Goal: Information Seeking & Learning: Check status

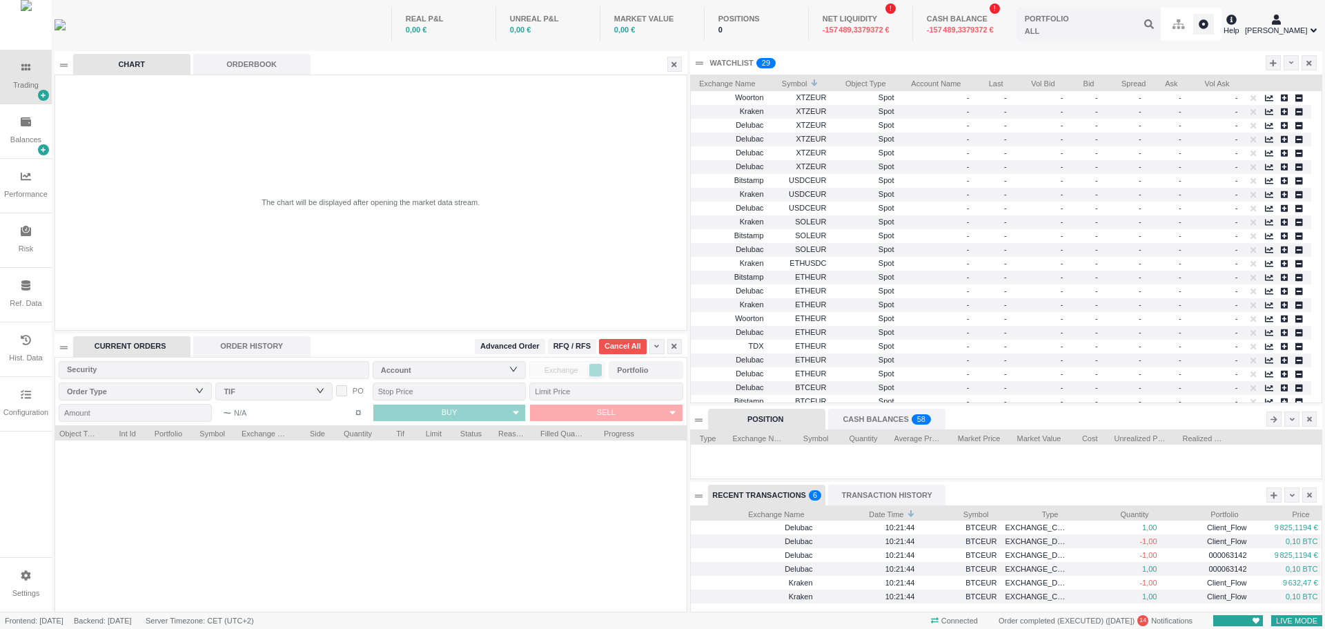
scroll to position [105, 631]
click at [29, 138] on div "Balances" at bounding box center [25, 140] width 31 height 12
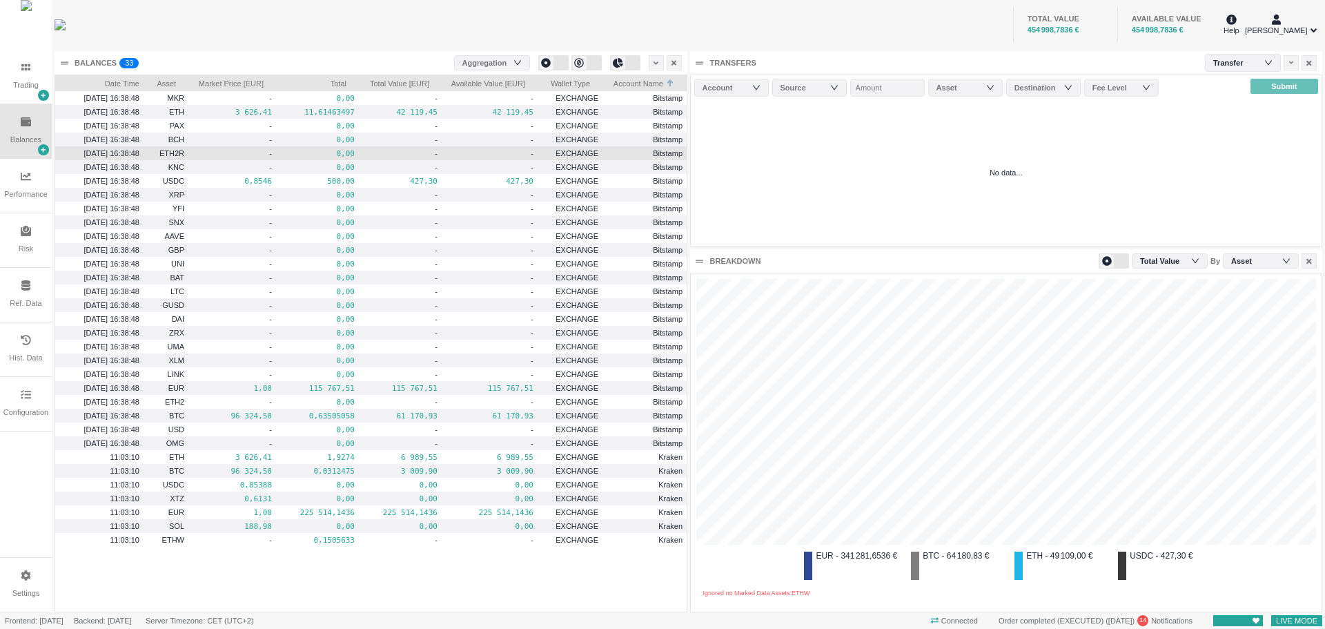
scroll to position [0, 0]
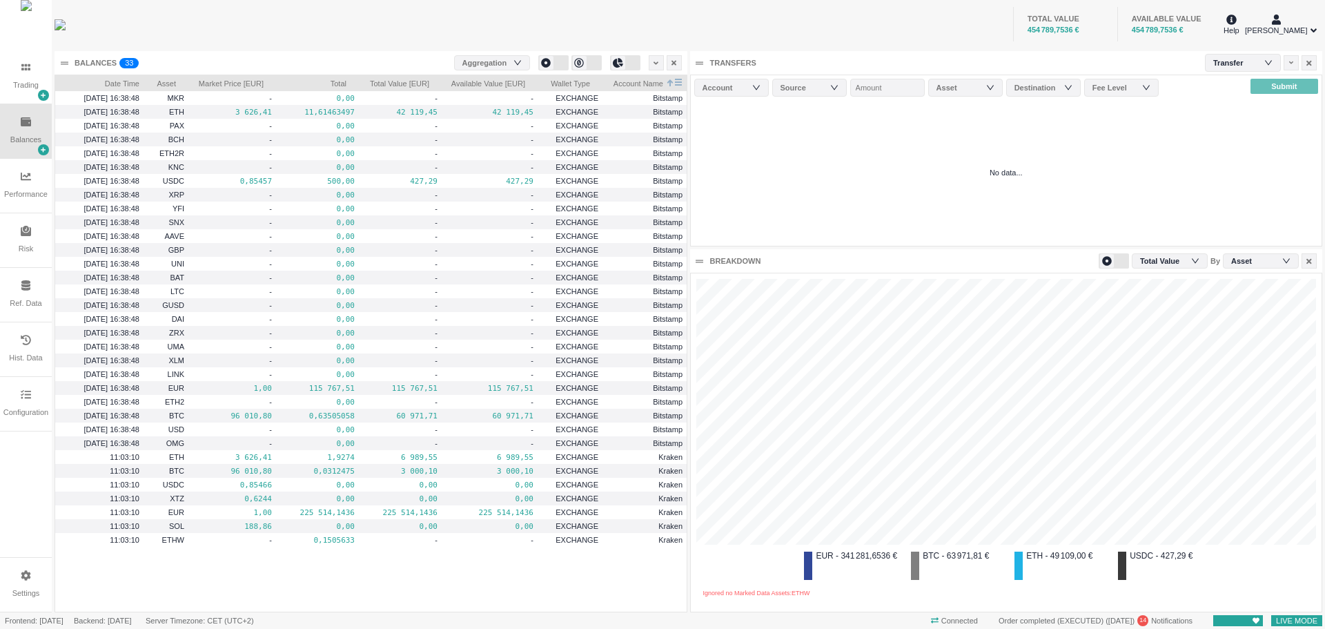
click at [660, 82] on span "Account Name" at bounding box center [635, 82] width 57 height 14
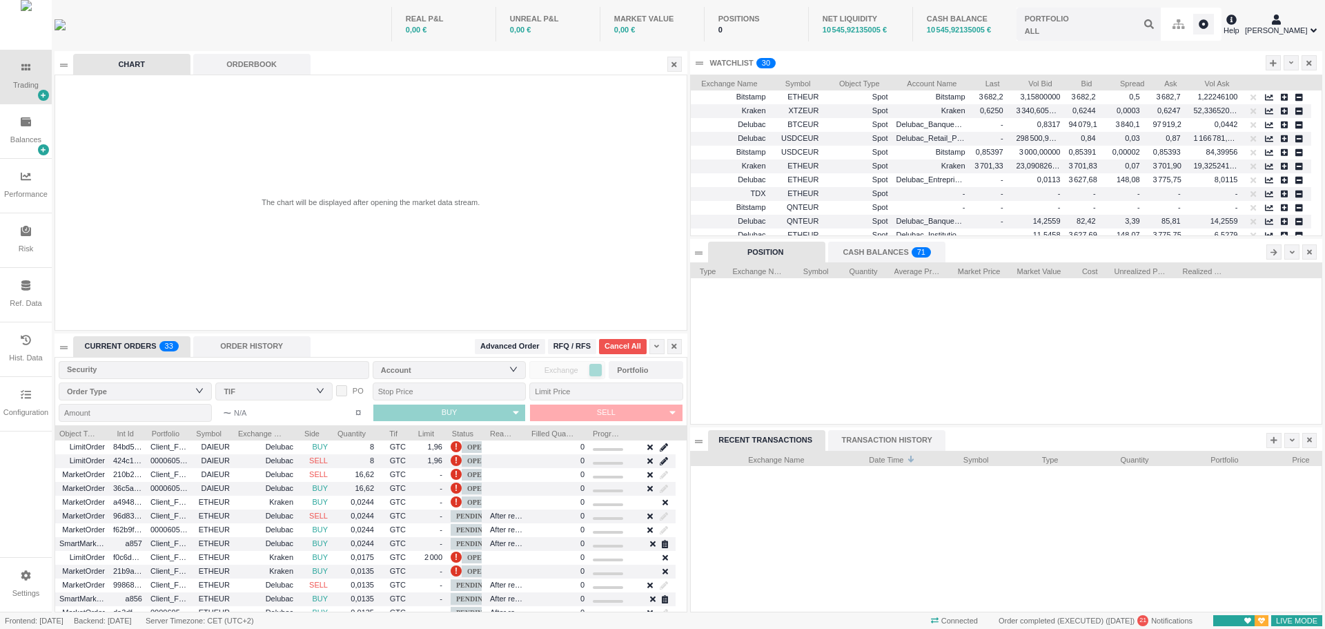
click at [22, 138] on div "Balances" at bounding box center [25, 140] width 31 height 12
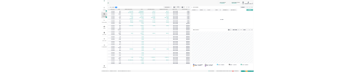
scroll to position [337, 545]
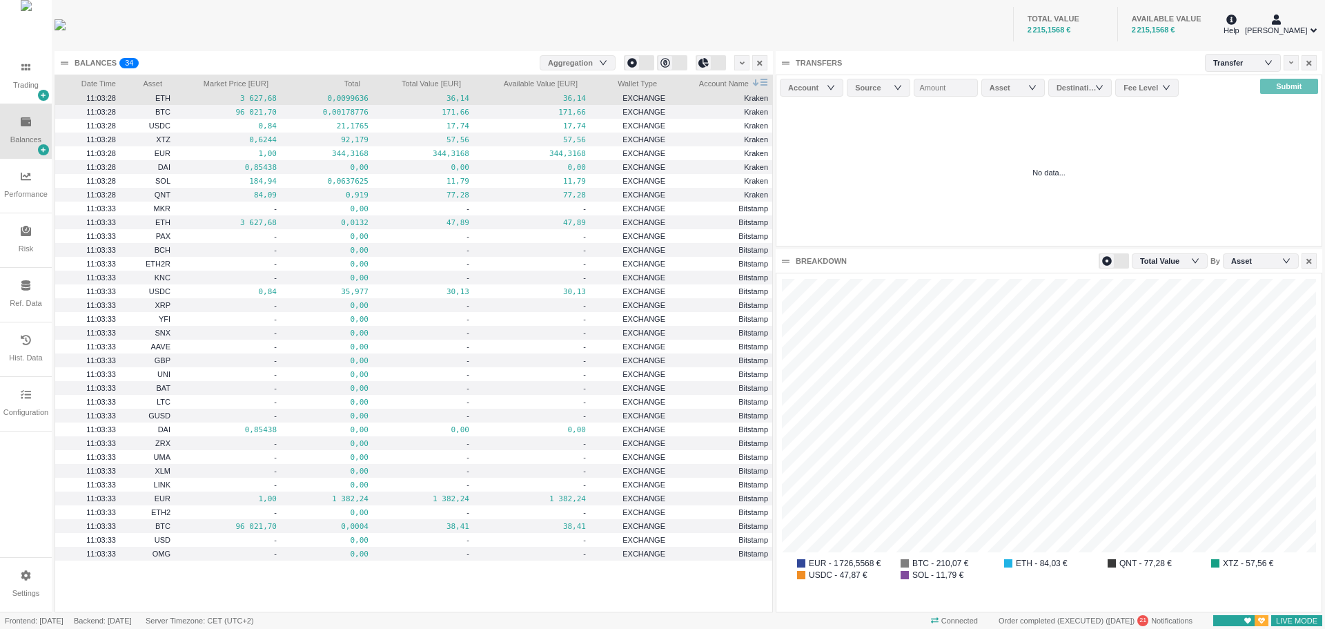
click at [733, 81] on span "Account Name" at bounding box center [710, 82] width 75 height 14
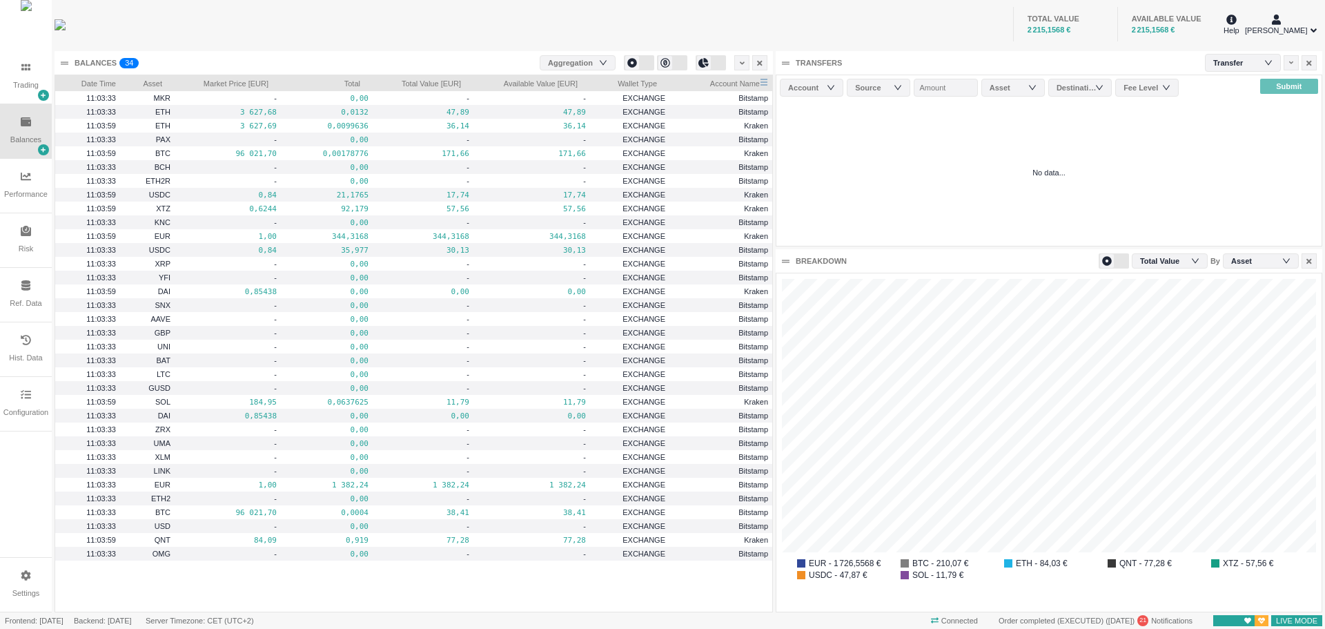
click at [733, 81] on span "Account Name" at bounding box center [716, 82] width 86 height 14
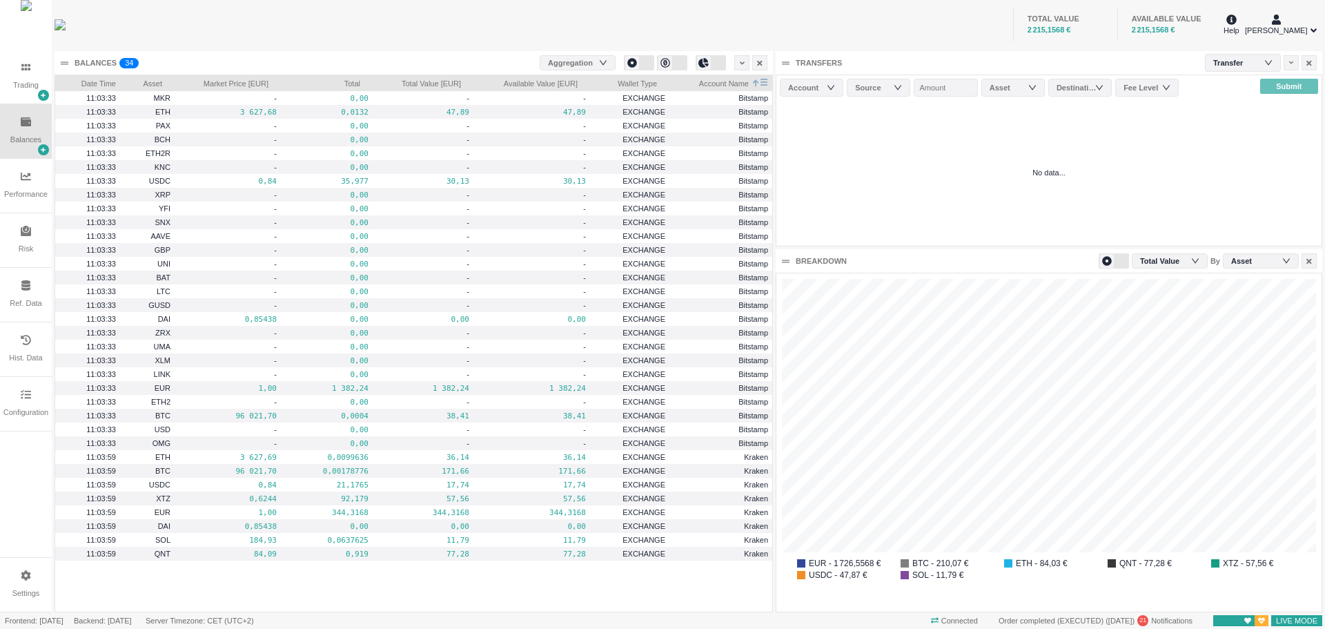
click at [725, 81] on span "Account Name" at bounding box center [710, 82] width 75 height 14
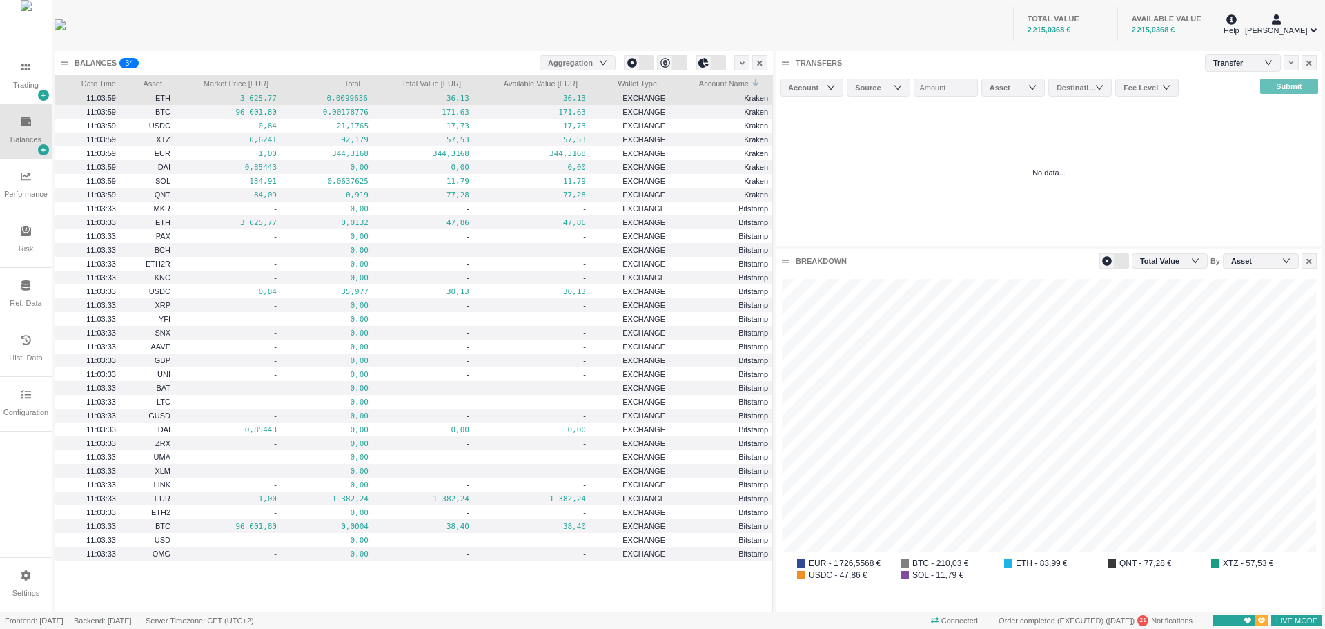
drag, startPoint x: 368, startPoint y: 99, endPoint x: 322, endPoint y: 100, distance: 46.2
click at [322, 100] on div "0,0099636" at bounding box center [327, 98] width 92 height 14
click at [366, 99] on pre "0,0099636" at bounding box center [327, 98] width 82 height 16
drag, startPoint x: 215, startPoint y: 99, endPoint x: 564, endPoint y: 97, distance: 348.5
click at [564, 97] on div "11:05:32 ETH 3 623,27 0,0099636 36,10 36,10 EXCHANGE Kraken" at bounding box center [413, 98] width 717 height 14
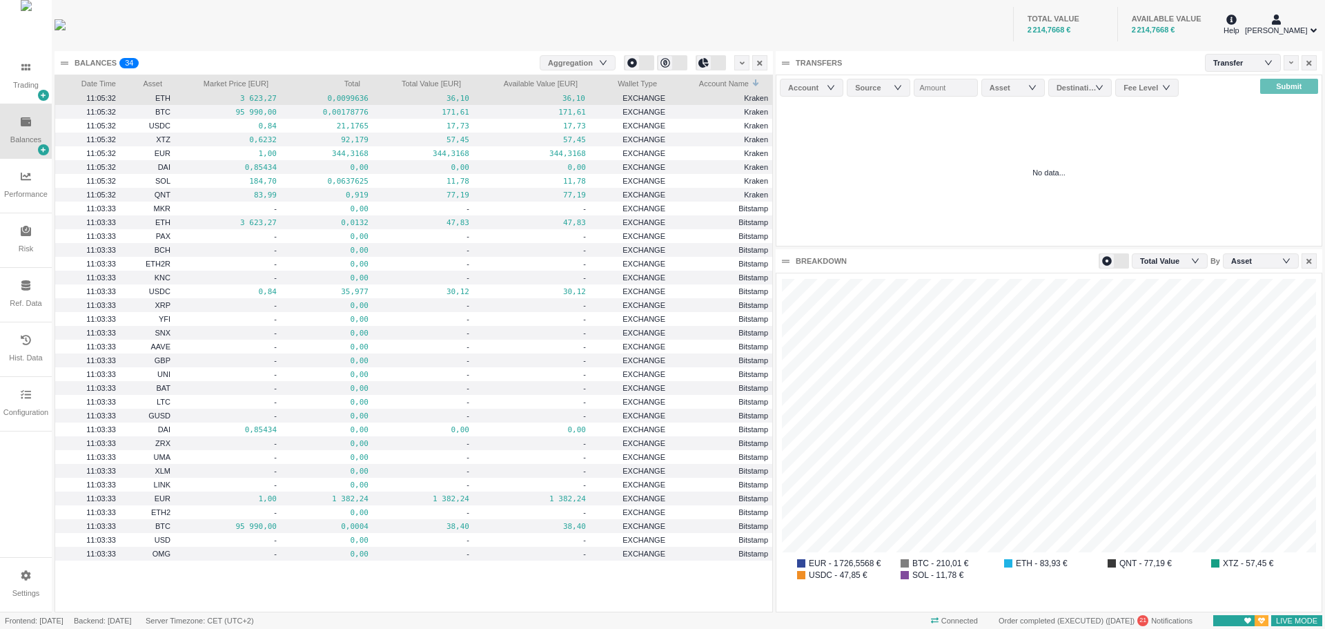
click at [564, 97] on pre "36,10" at bounding box center [531, 98] width 107 height 16
drag, startPoint x: 566, startPoint y: 100, endPoint x: 215, endPoint y: 104, distance: 351.2
click at [215, 104] on div "11:05:32 ETH 3 623,27 0,0099636 36,10 36,10 EXCHANGE Kraken" at bounding box center [413, 98] width 717 height 14
click at [216, 101] on pre "3 623,27" at bounding box center [228, 98] width 98 height 16
drag, startPoint x: 215, startPoint y: 98, endPoint x: 558, endPoint y: 98, distance: 342.9
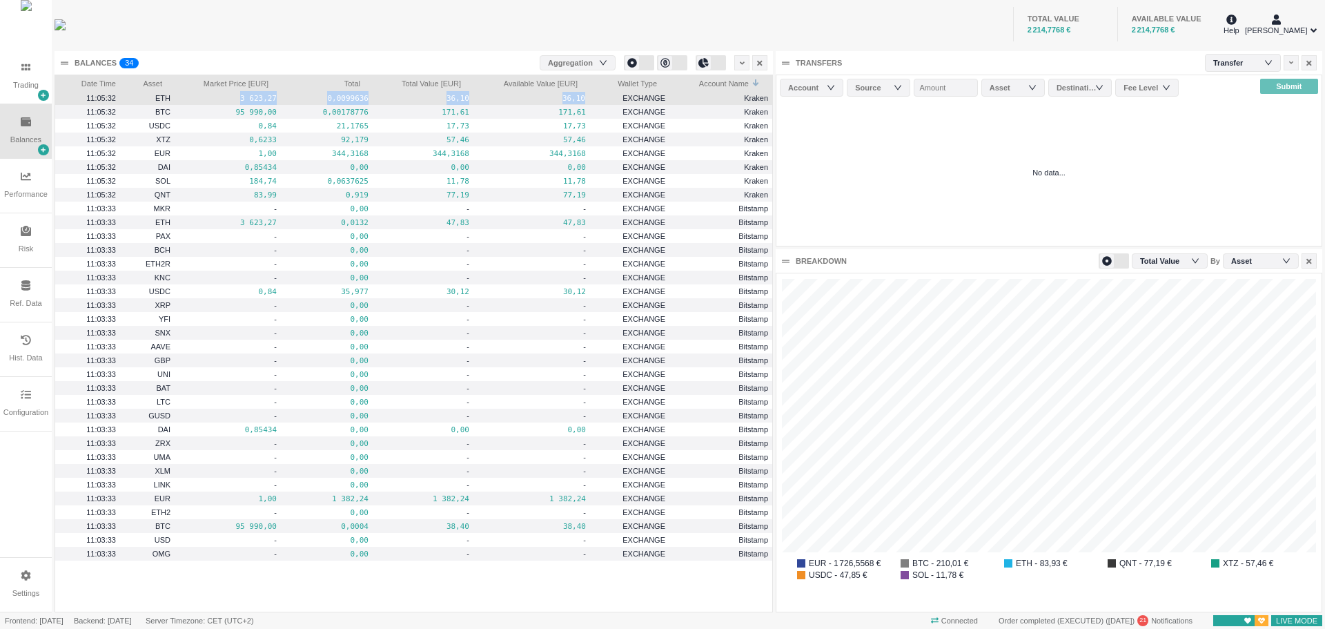
click at [558, 99] on pre "36,10" at bounding box center [531, 98] width 107 height 16
drag, startPoint x: 564, startPoint y: 99, endPoint x: 213, endPoint y: 100, distance: 351.2
click at [213, 100] on div "11:05:32 ETH 3 623,27 0,0099636 36,10 36,10 EXCHANGE Kraken" at bounding box center [413, 98] width 717 height 14
click at [217, 101] on pre "3 623,27" at bounding box center [228, 98] width 98 height 16
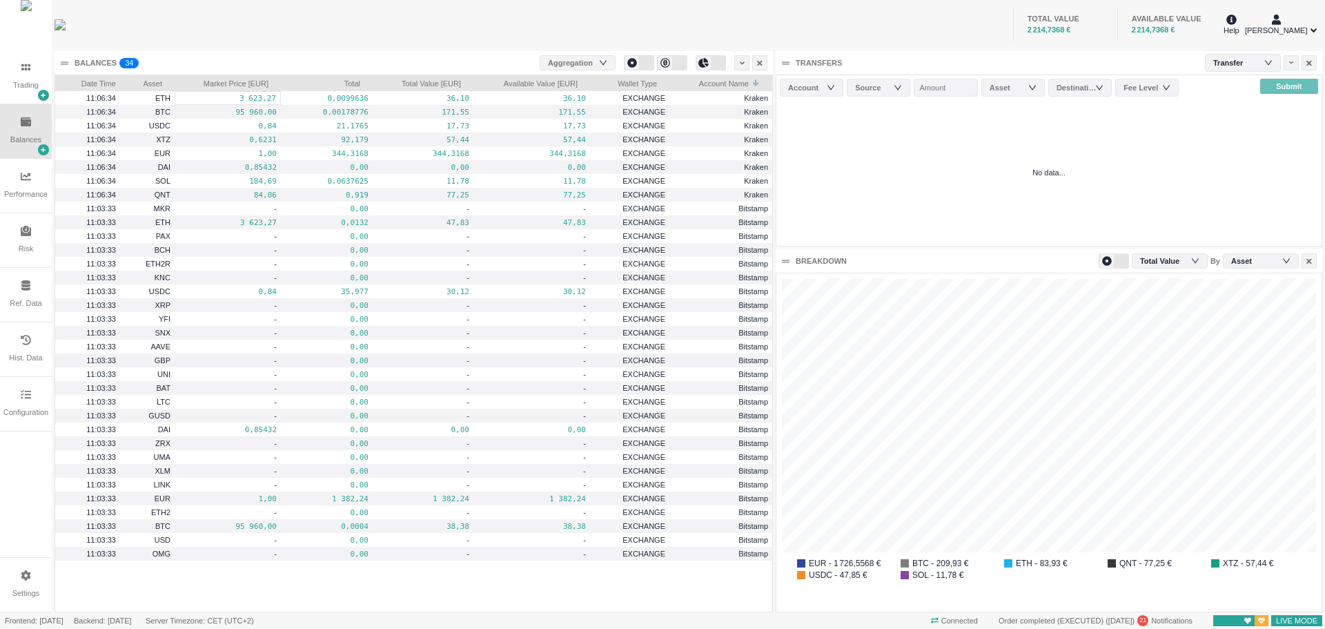
click at [714, 30] on div "TOTAL VALUE 2 214,7368 € AVAILABLE VALUE 2 214,7368 €" at bounding box center [693, 24] width 1056 height 48
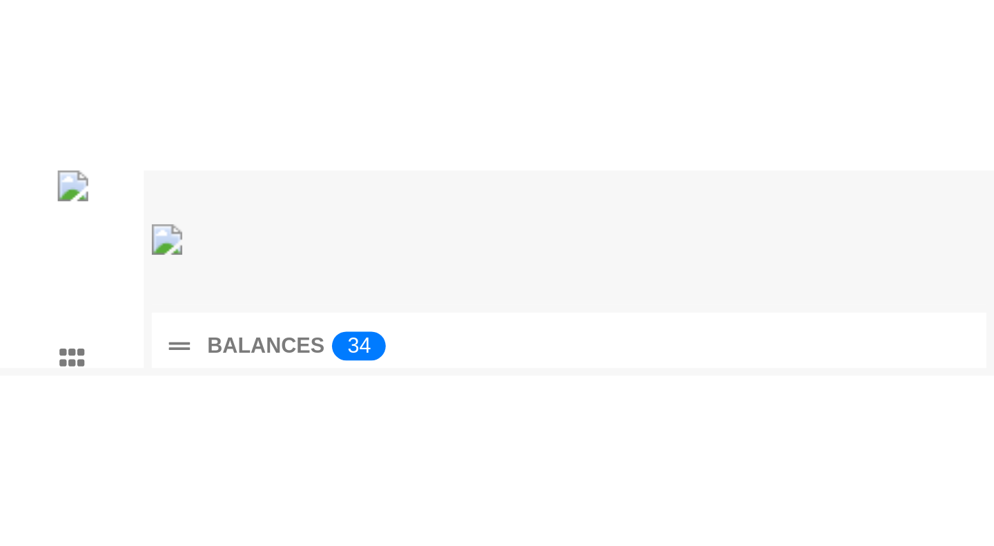
scroll to position [297, 376]
